Goal: Information Seeking & Learning: Learn about a topic

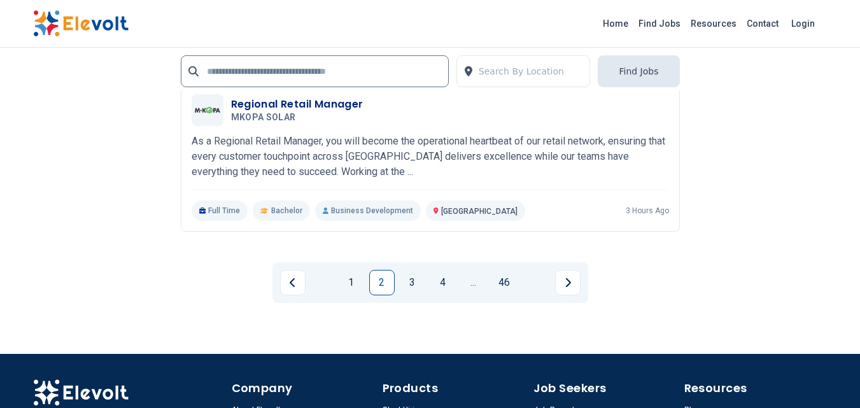
scroll to position [2736, 0]
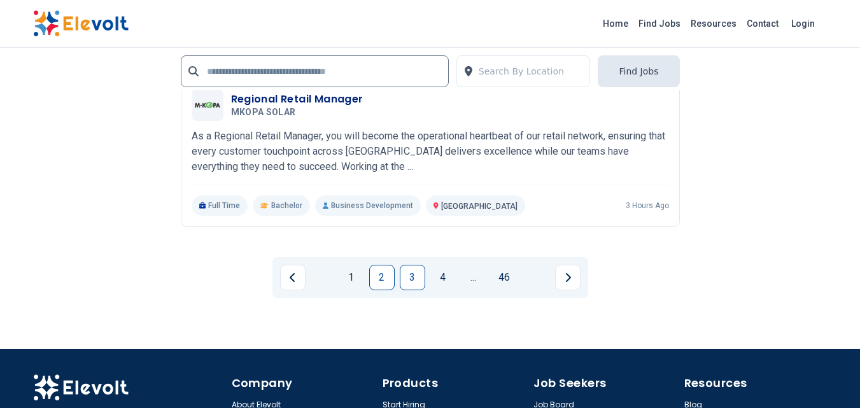
click at [400, 265] on link "3" at bounding box center [412, 277] width 25 height 25
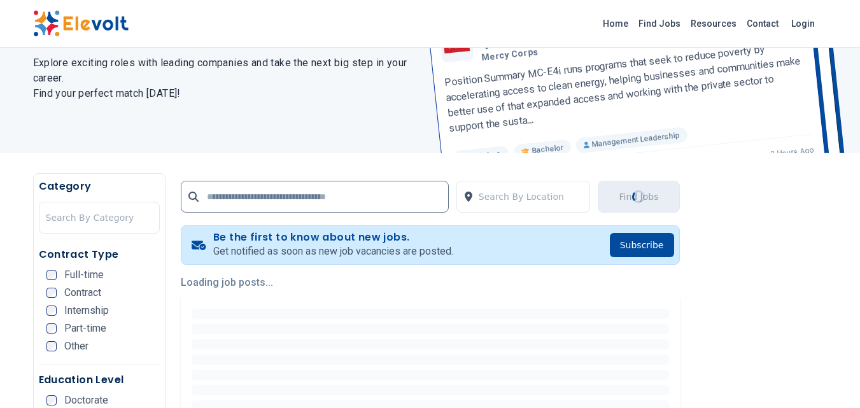
scroll to position [317, 0]
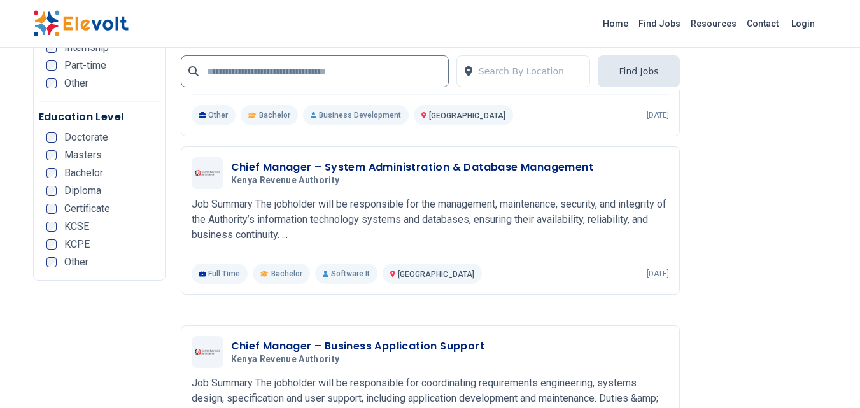
scroll to position [2545, 0]
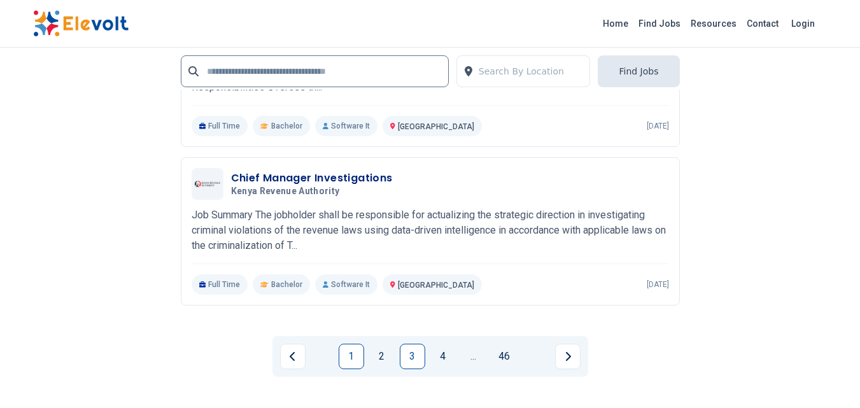
click at [351, 360] on link "1" at bounding box center [350, 356] width 25 height 25
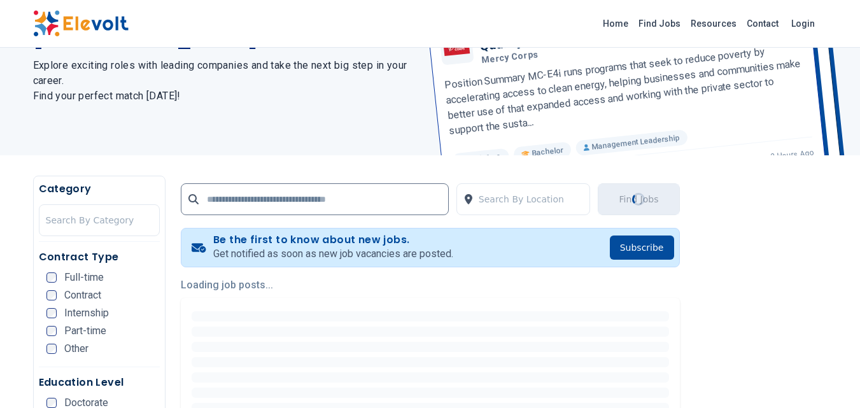
scroll to position [382, 0]
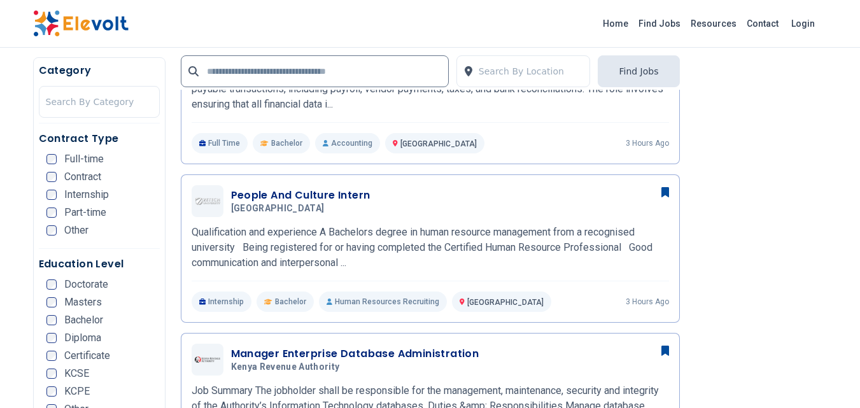
scroll to position [573, 0]
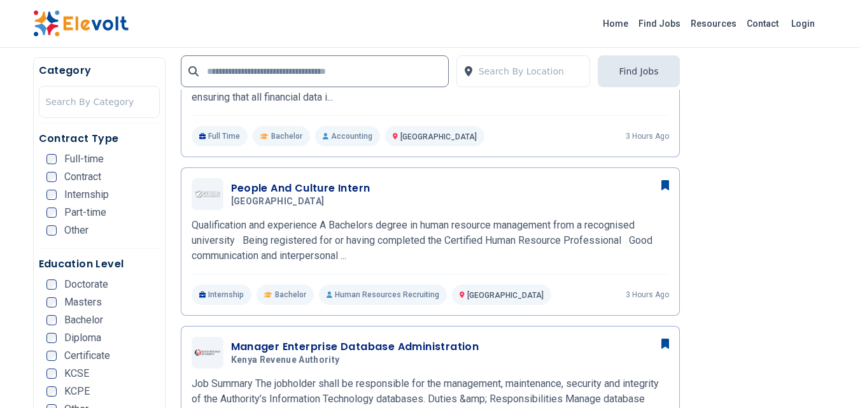
click at [94, 26] on img at bounding box center [80, 23] width 95 height 27
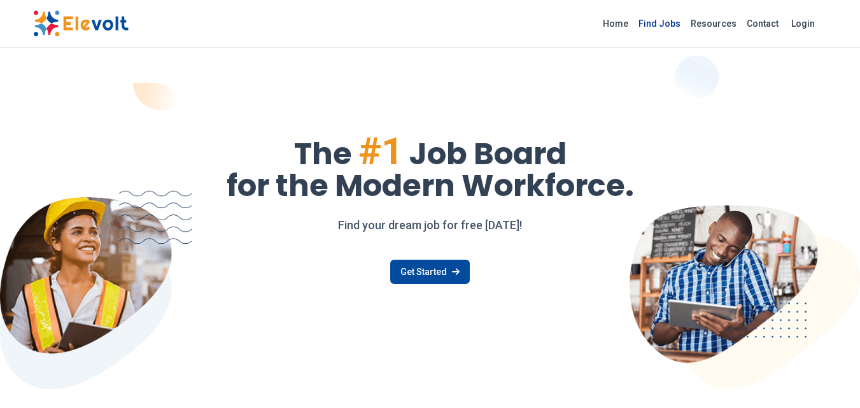
click at [669, 27] on link "Find Jobs" at bounding box center [659, 23] width 52 height 20
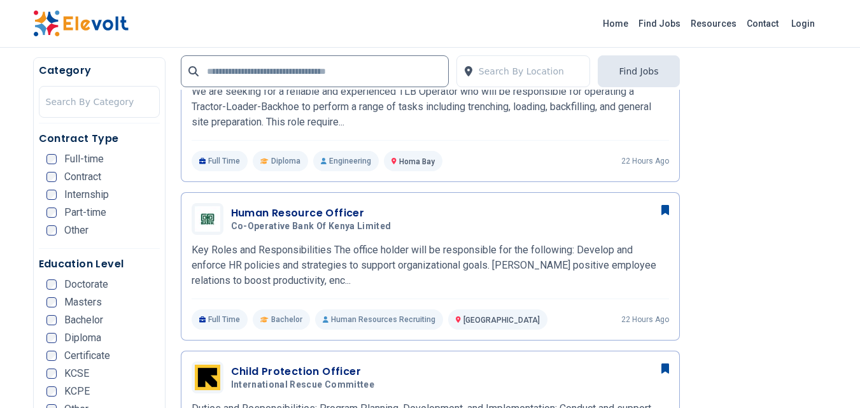
scroll to position [1273, 0]
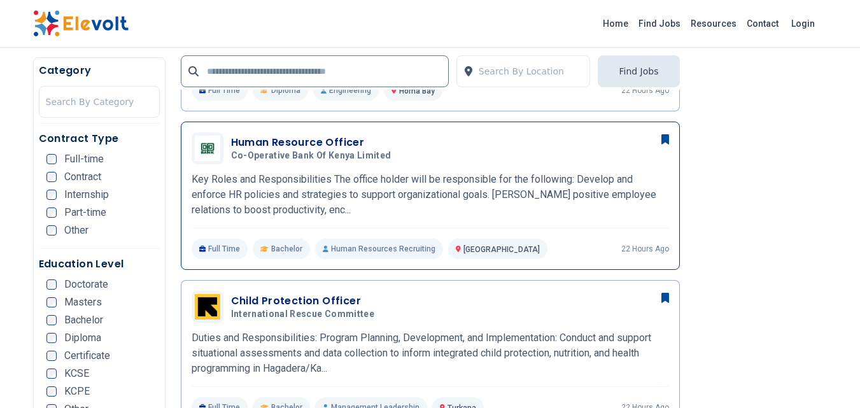
click at [368, 153] on span "Co-operative Bank of Kenya Limited" at bounding box center [311, 155] width 160 height 11
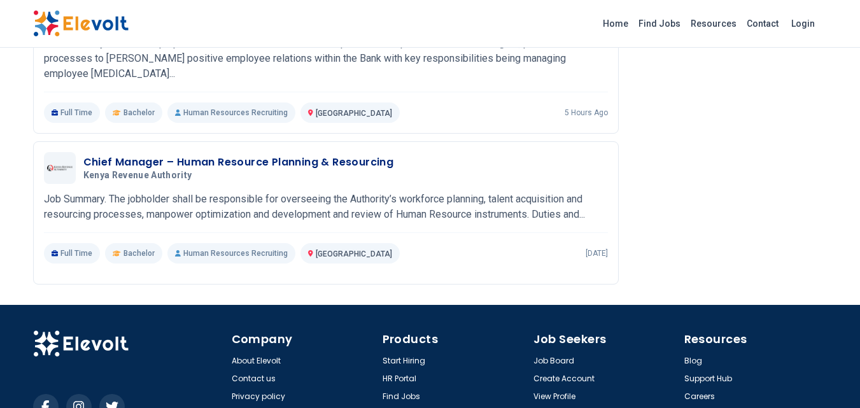
scroll to position [1559, 0]
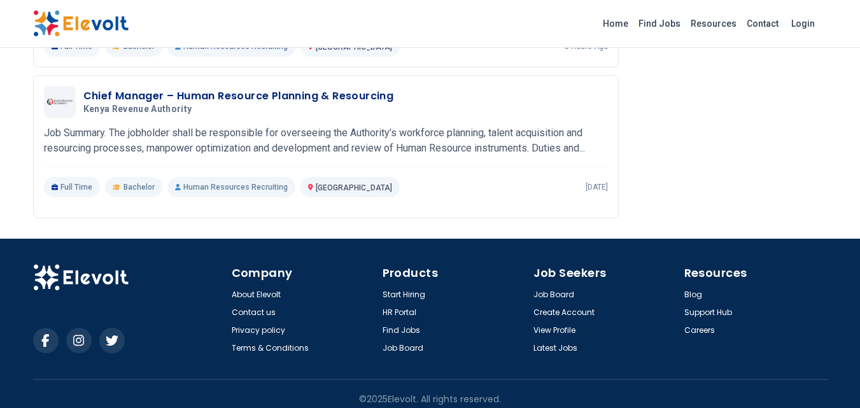
click at [87, 29] on img at bounding box center [80, 23] width 95 height 27
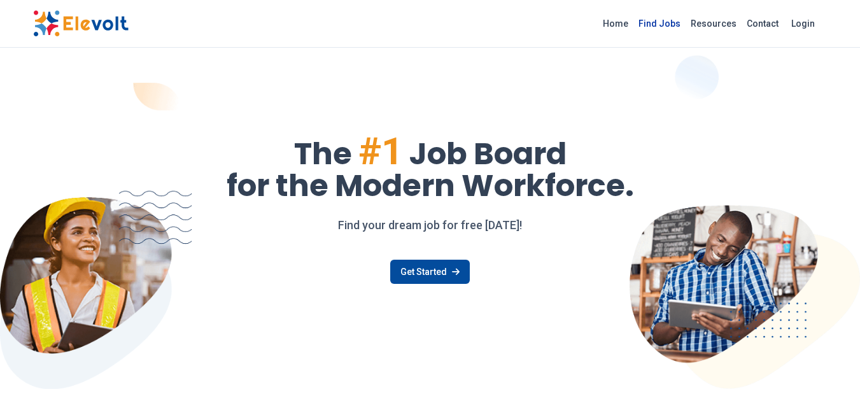
click at [653, 15] on link "Find Jobs" at bounding box center [659, 23] width 52 height 20
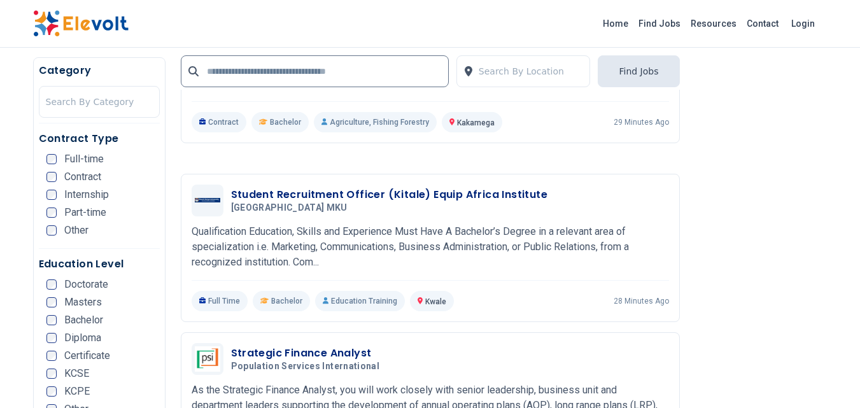
scroll to position [2418, 0]
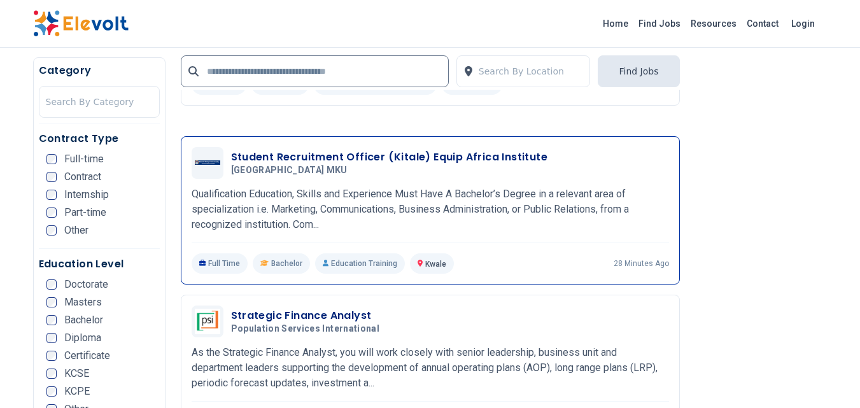
click at [523, 202] on p "Qualification Education, Skills and Experience Must Have A Bachelor’s Degree in…" at bounding box center [430, 209] width 477 height 46
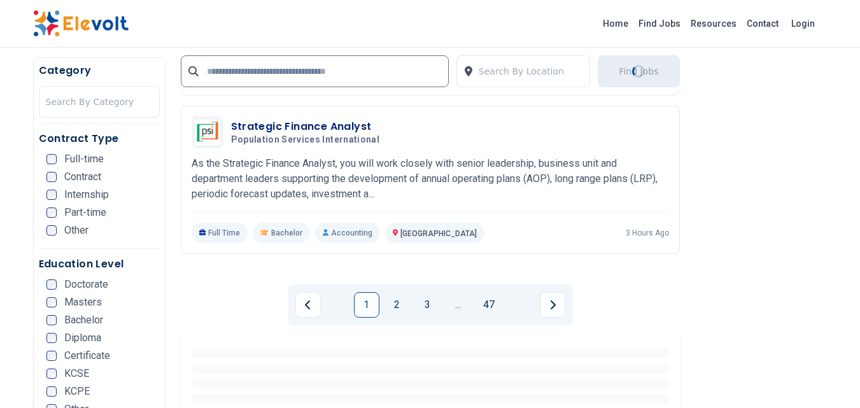
scroll to position [2609, 0]
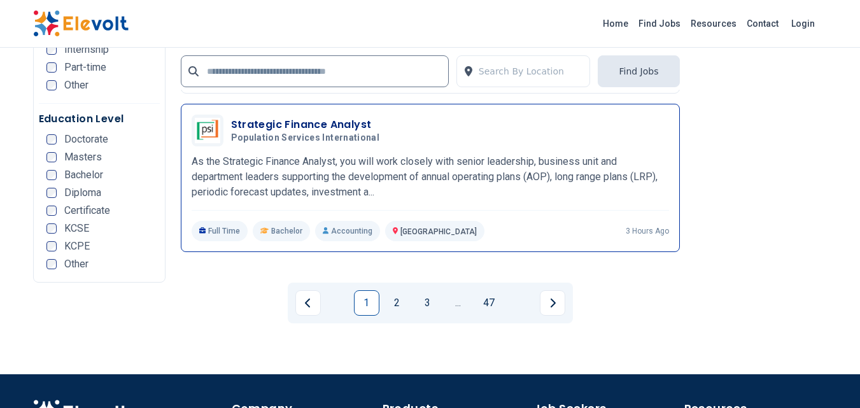
click at [371, 144] on div "Strategic Finance Analyst Population Services International 08/20/2025 09/19/20…" at bounding box center [430, 131] width 477 height 32
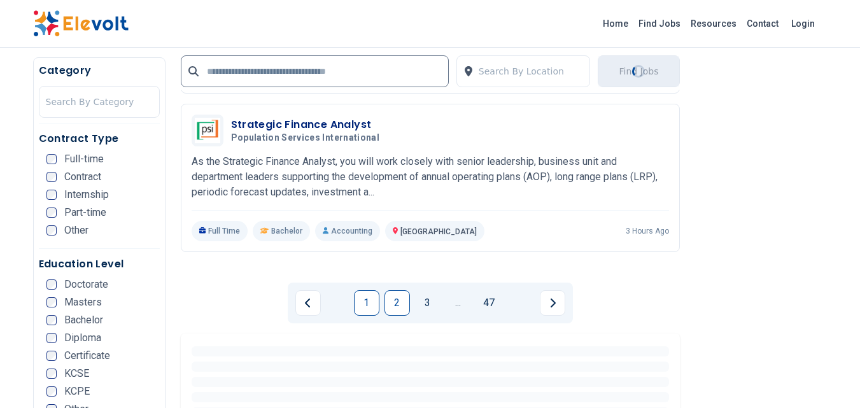
click at [393, 307] on link "2" at bounding box center [396, 302] width 25 height 25
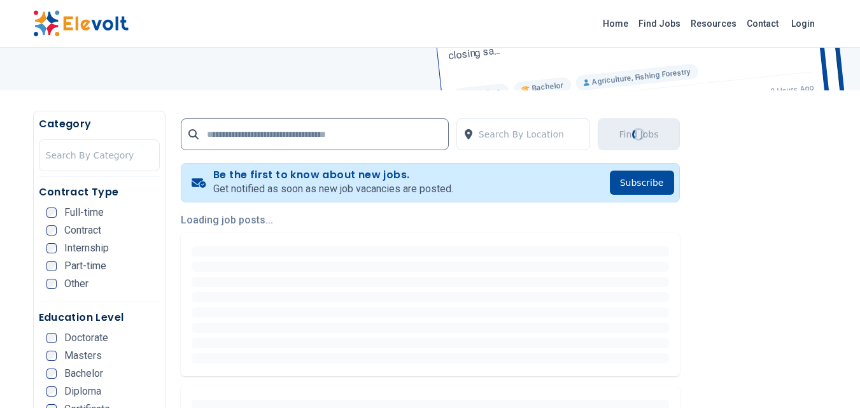
scroll to position [0, 0]
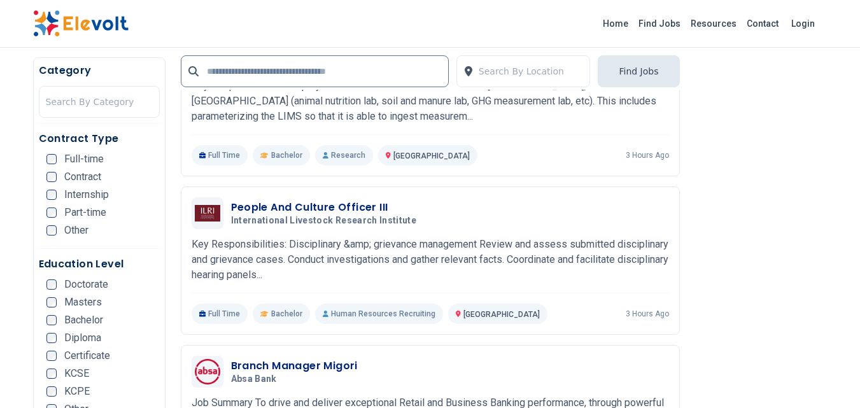
scroll to position [1209, 0]
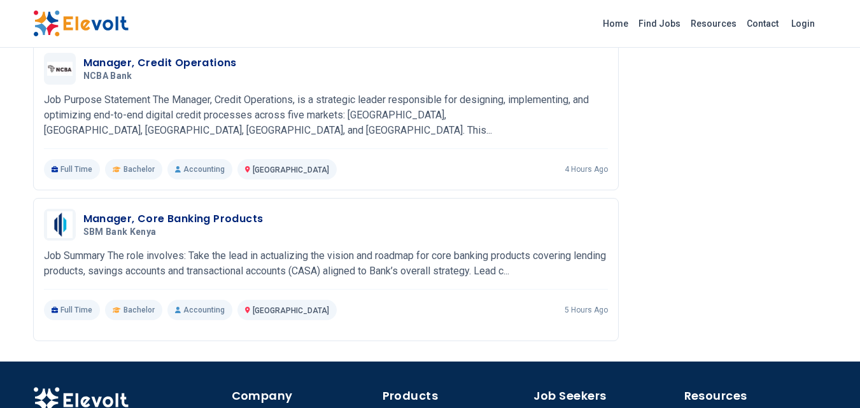
scroll to position [1651, 0]
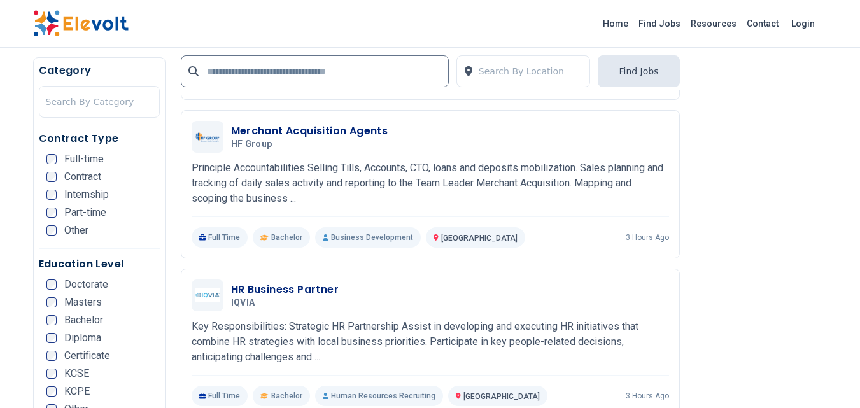
scroll to position [636, 0]
